Goal: Answer question/provide support: Share knowledge or assist other users

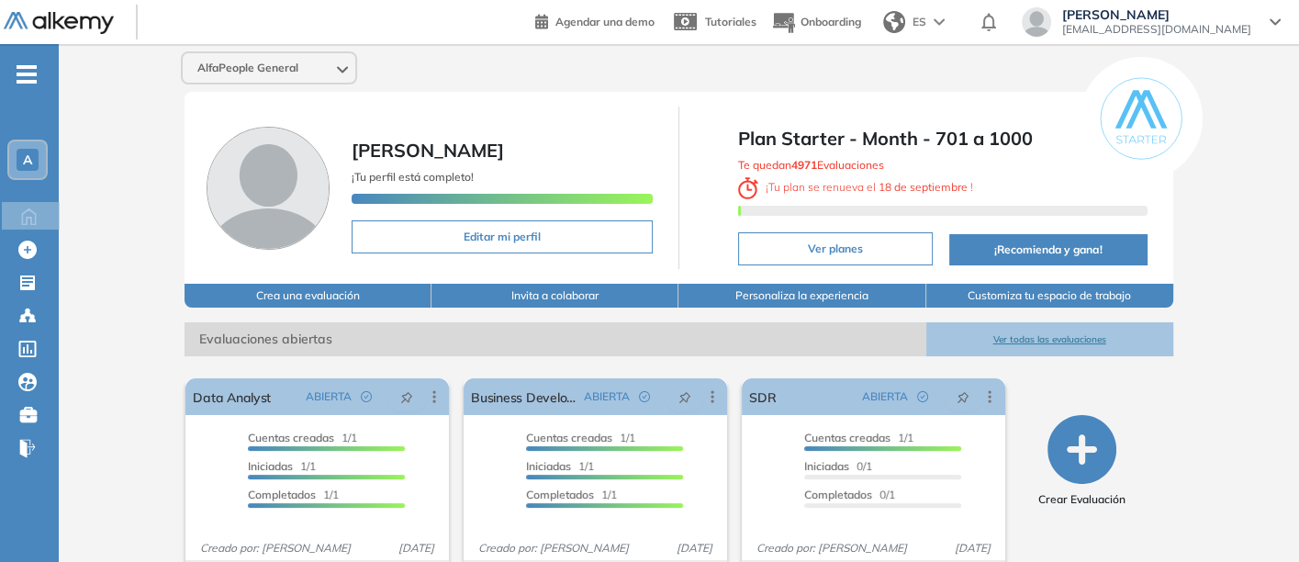
click at [1027, 335] on button "Ver todas las evaluaciones" at bounding box center [1049, 339] width 247 height 34
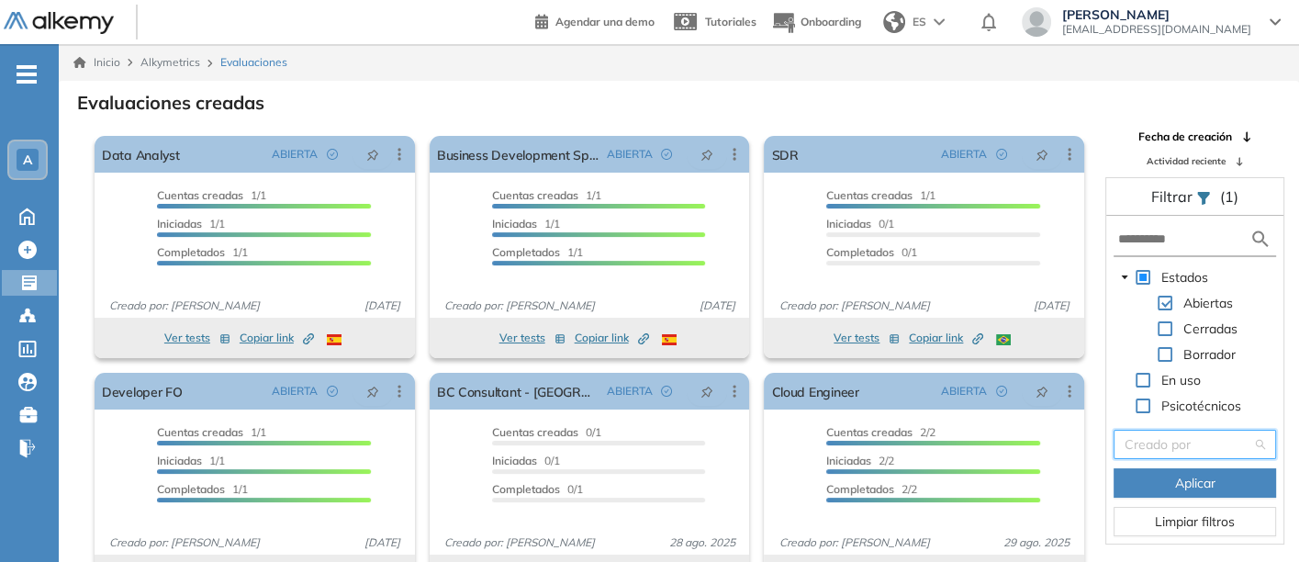
click at [1168, 442] on input "search" at bounding box center [1188, 445] width 128 height 28
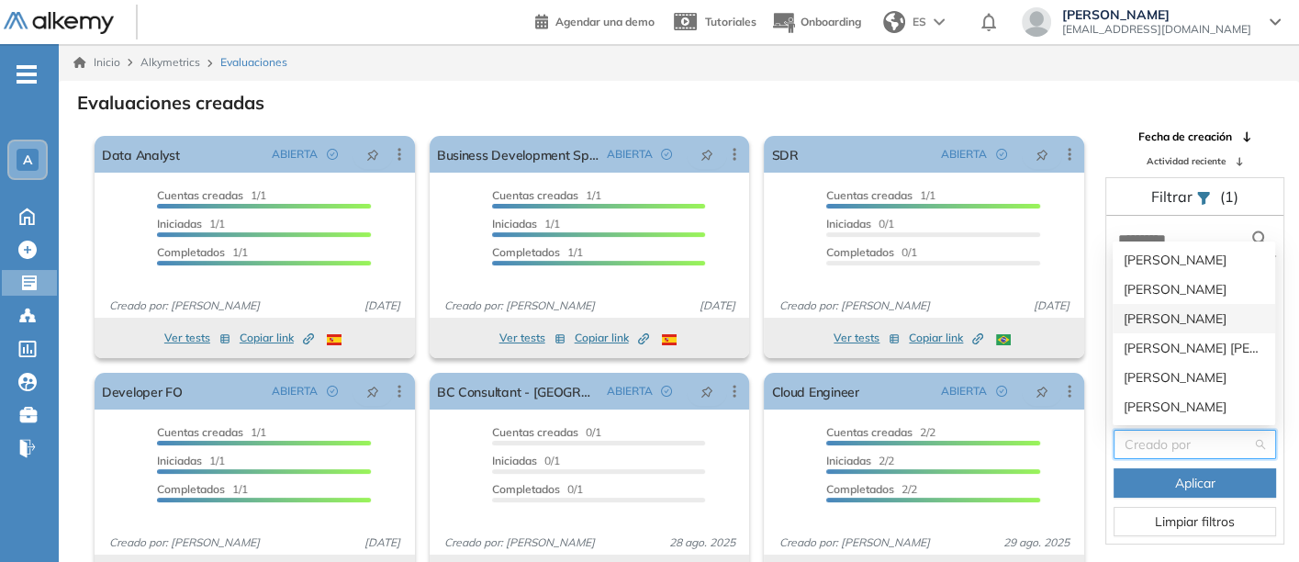
click at [1142, 316] on div "[PERSON_NAME]" at bounding box center [1194, 318] width 140 height 20
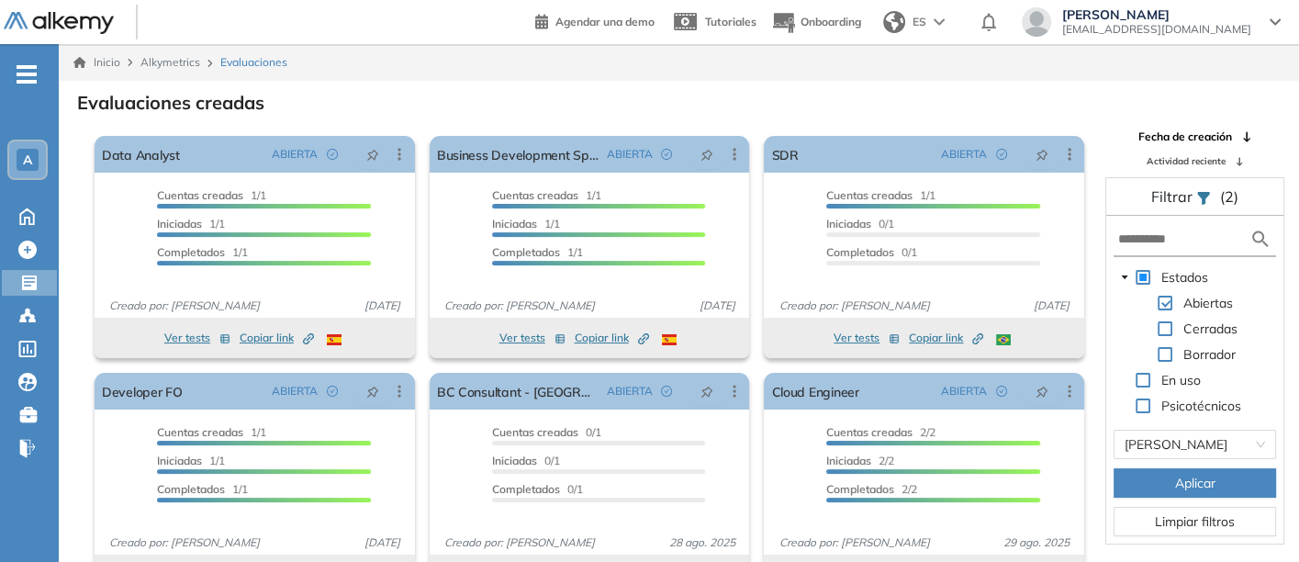
click at [1188, 481] on span "Aplicar" at bounding box center [1195, 483] width 40 height 20
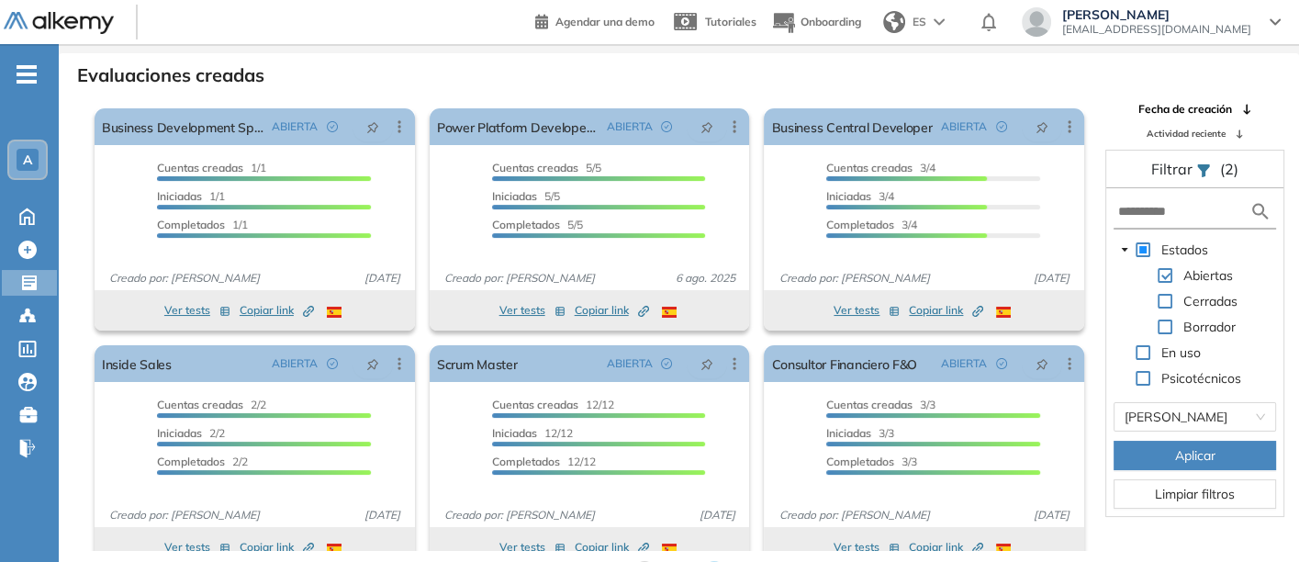
scroll to position [44, 0]
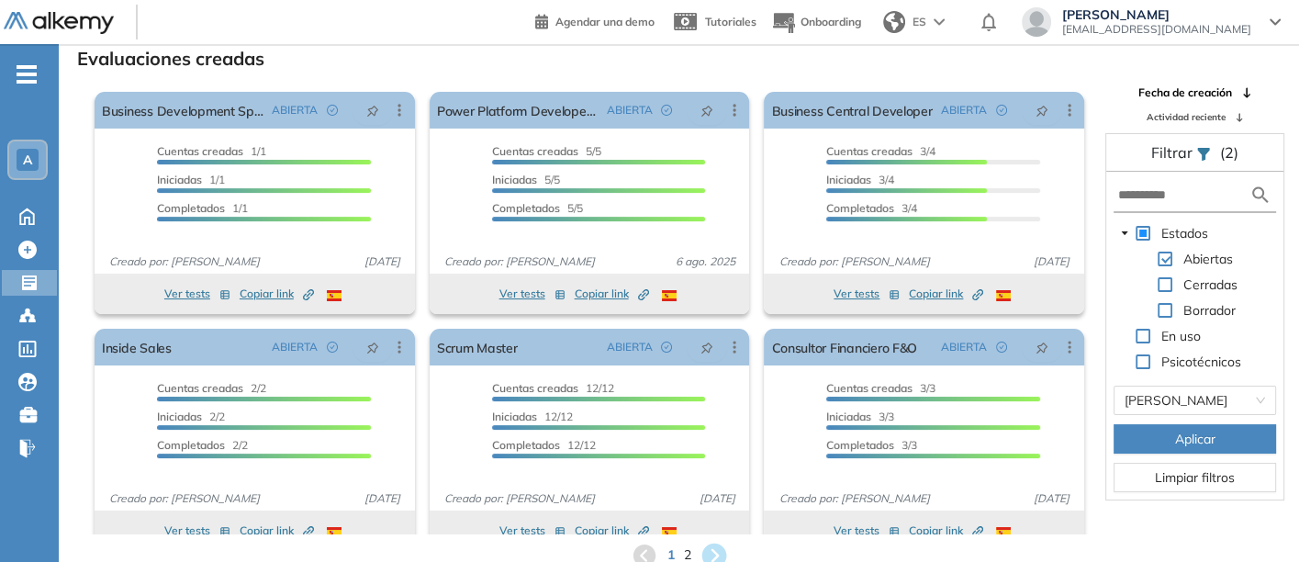
click at [713, 544] on icon at bounding box center [713, 555] width 25 height 25
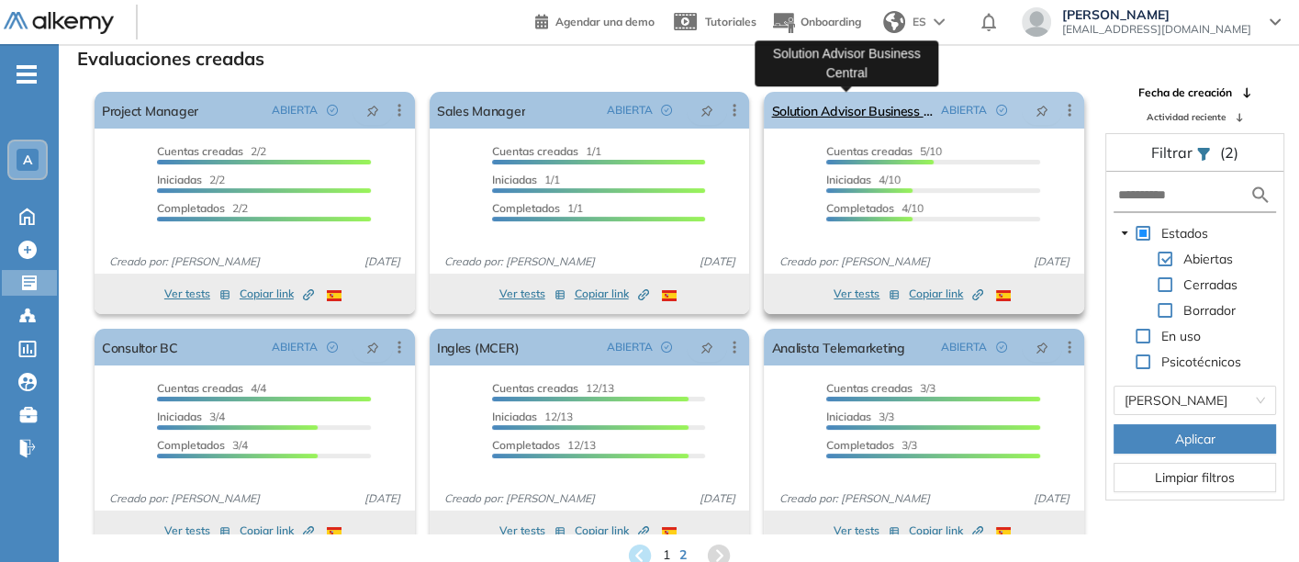
click at [817, 106] on link "Solution Advisor Business Central" at bounding box center [852, 110] width 162 height 37
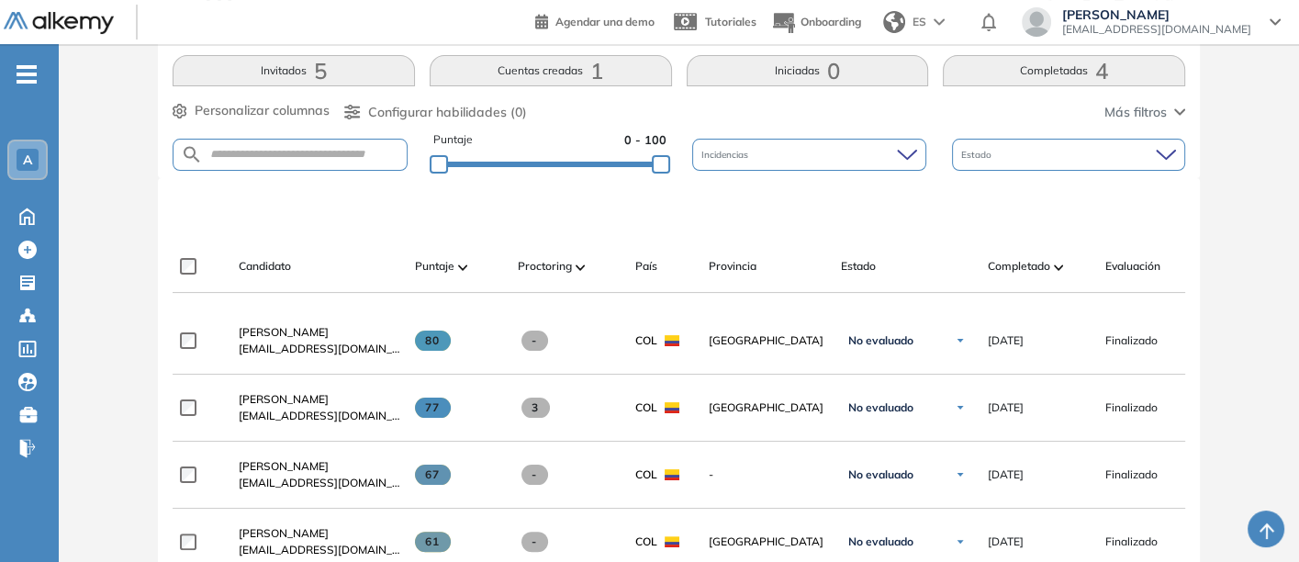
scroll to position [408, 0]
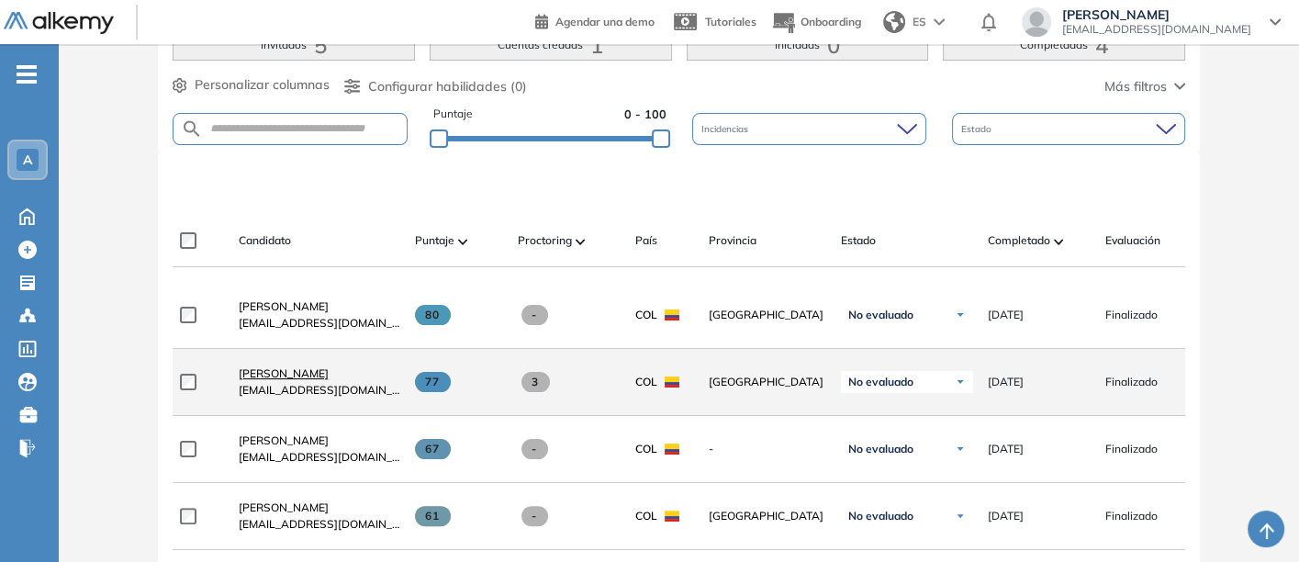
click at [262, 375] on span "[PERSON_NAME]" at bounding box center [284, 373] width 90 height 14
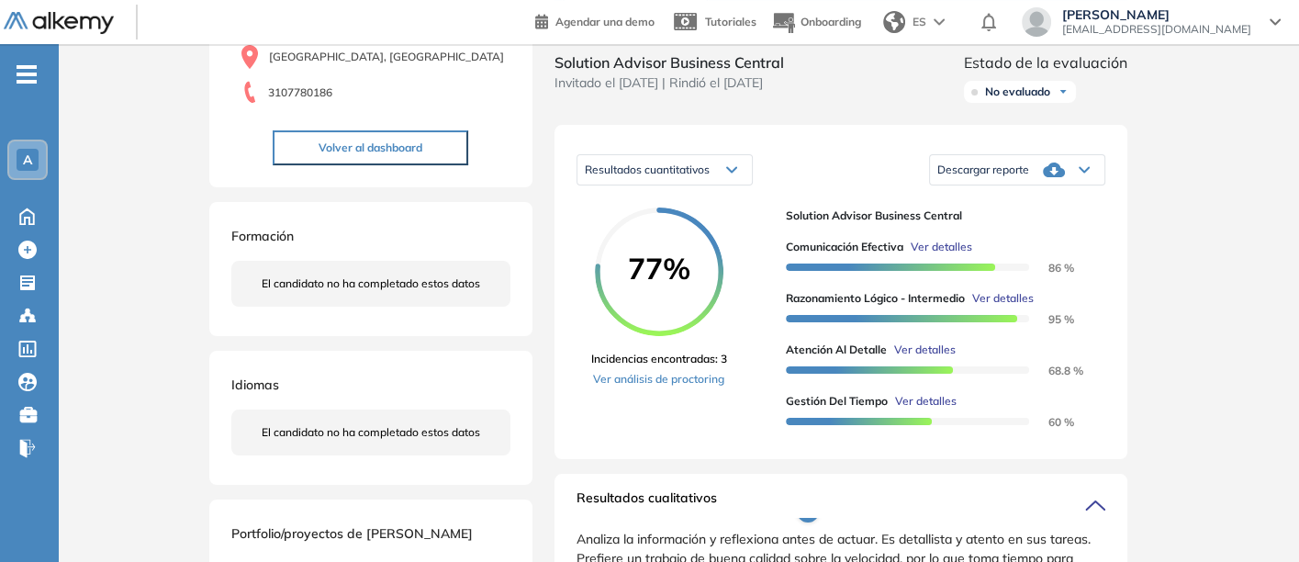
scroll to position [306, 0]
